Goal: Information Seeking & Learning: Learn about a topic

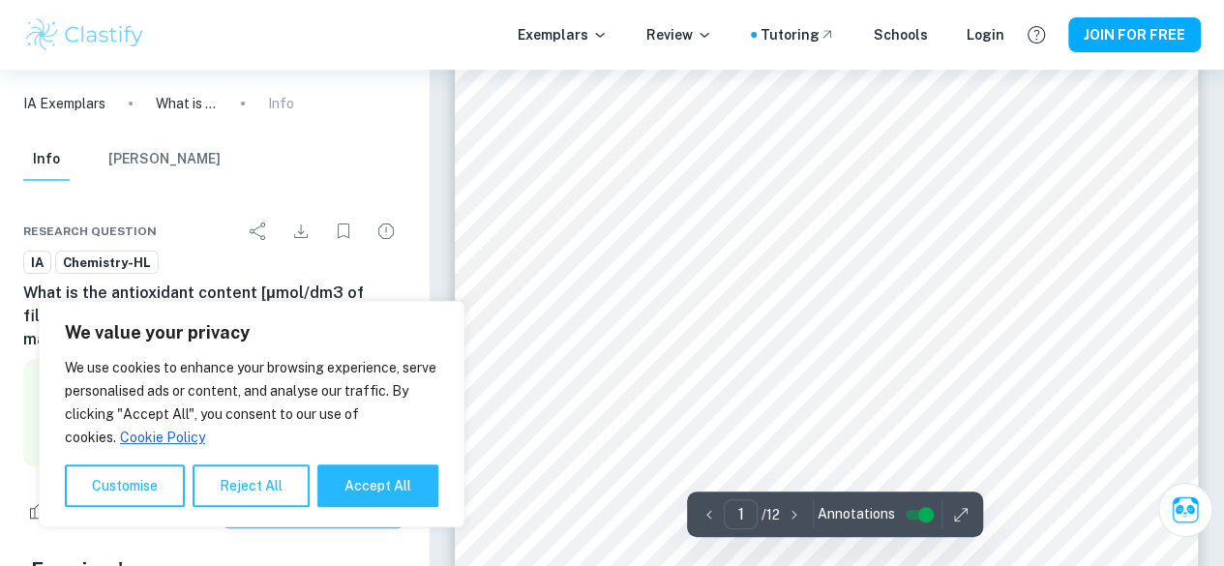
scroll to position [135, 0]
click at [387, 479] on button "Accept All" at bounding box center [377, 486] width 121 height 43
checkbox input "true"
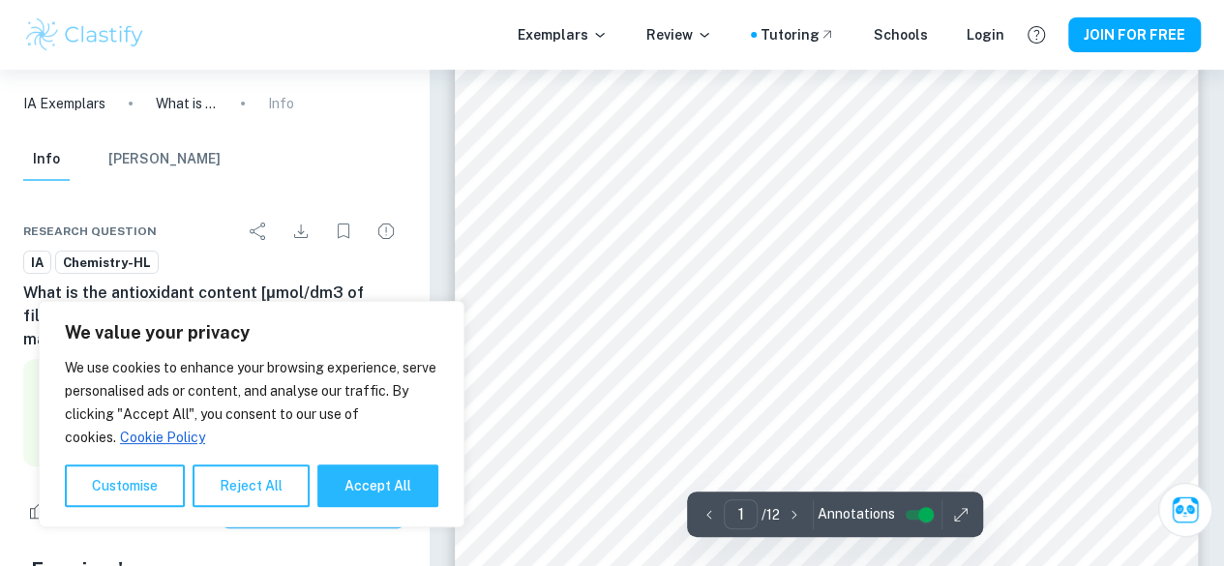
checkbox input "true"
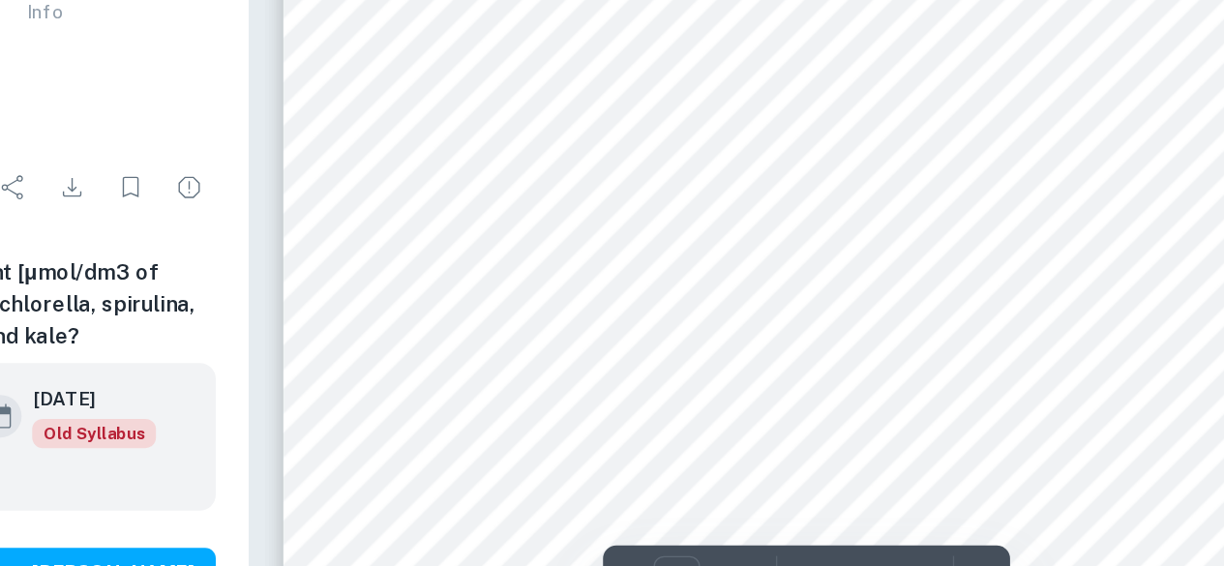
scroll to position [7896, 0]
